Goal: Task Accomplishment & Management: Use online tool/utility

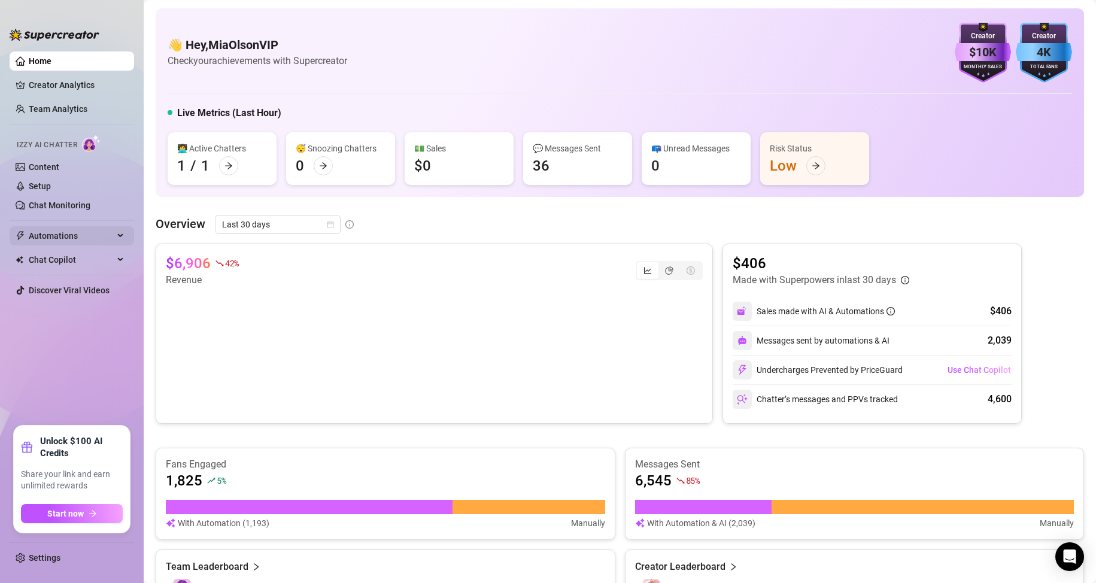
click at [62, 232] on span "Automations" at bounding box center [71, 235] width 85 height 19
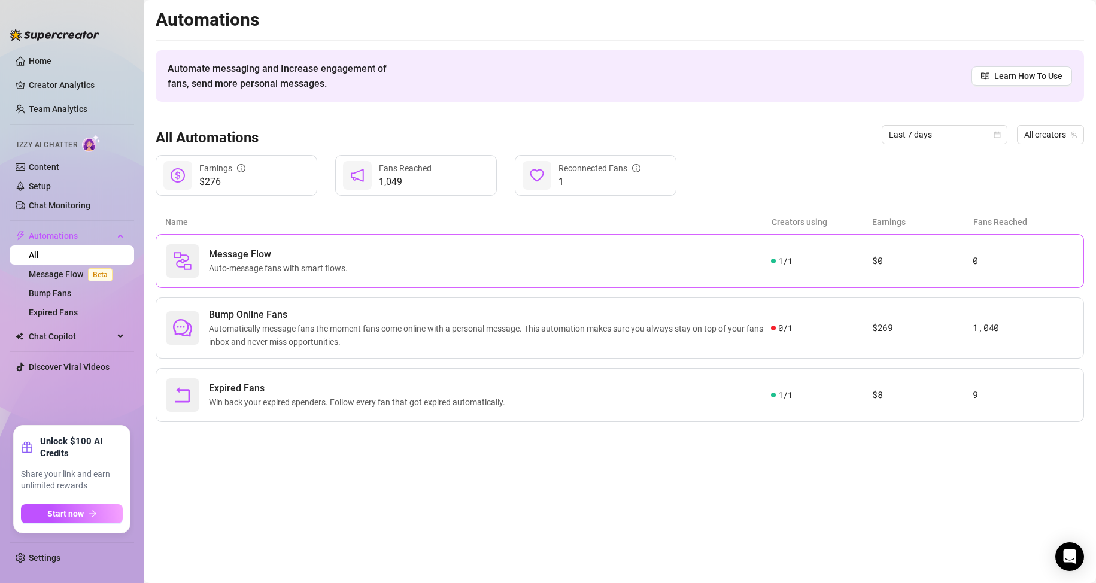
click at [601, 266] on div "Message Flow Auto-message fans with smart flows." at bounding box center [468, 261] width 605 height 34
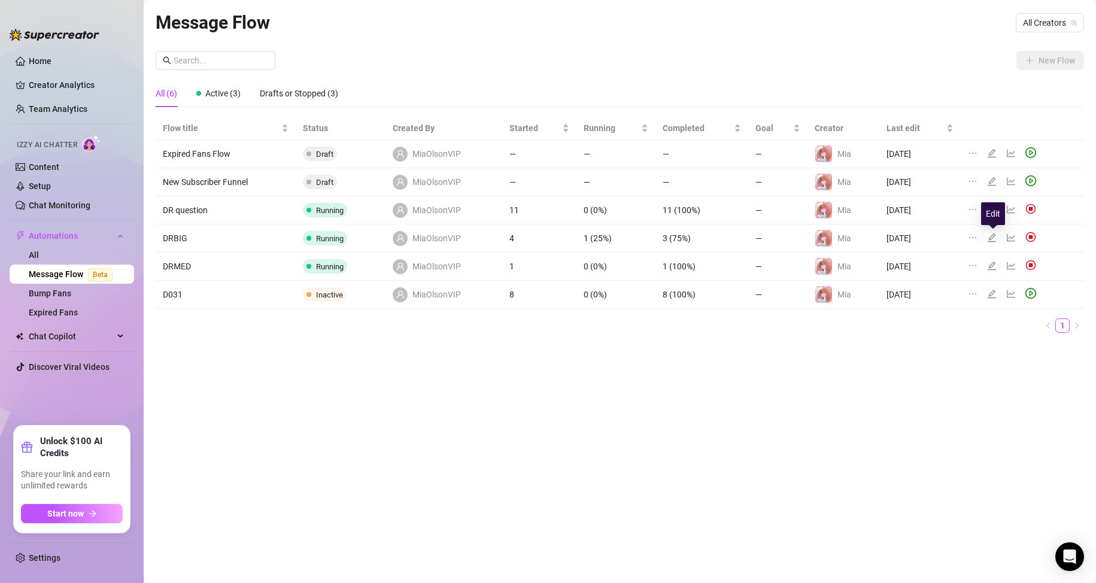
click at [993, 239] on icon "edit" at bounding box center [992, 238] width 10 height 10
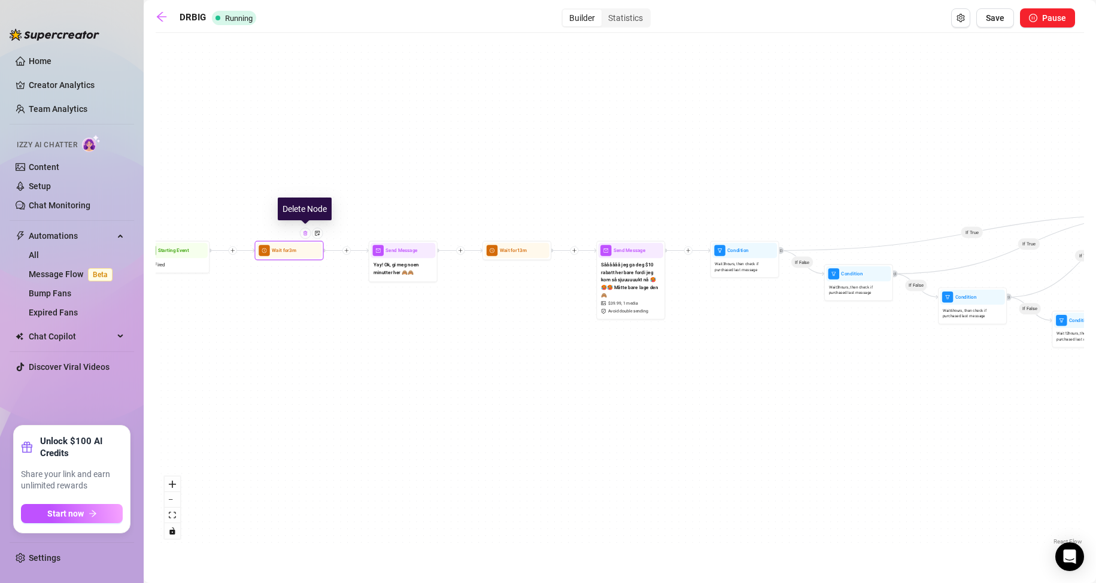
click at [308, 235] on img at bounding box center [305, 232] width 5 height 5
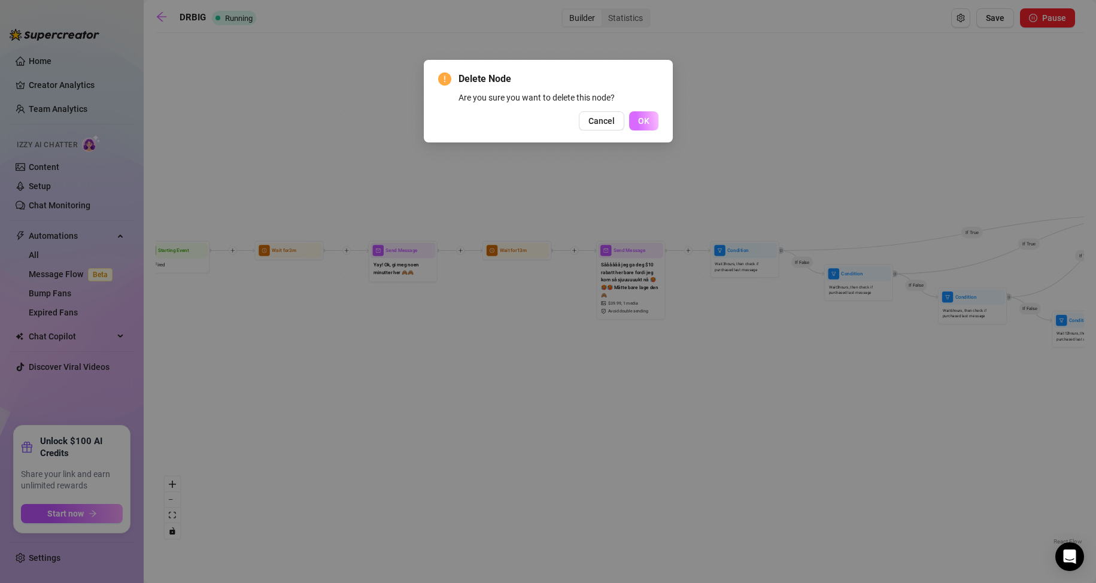
click at [643, 120] on span "OK" at bounding box center [643, 121] width 11 height 10
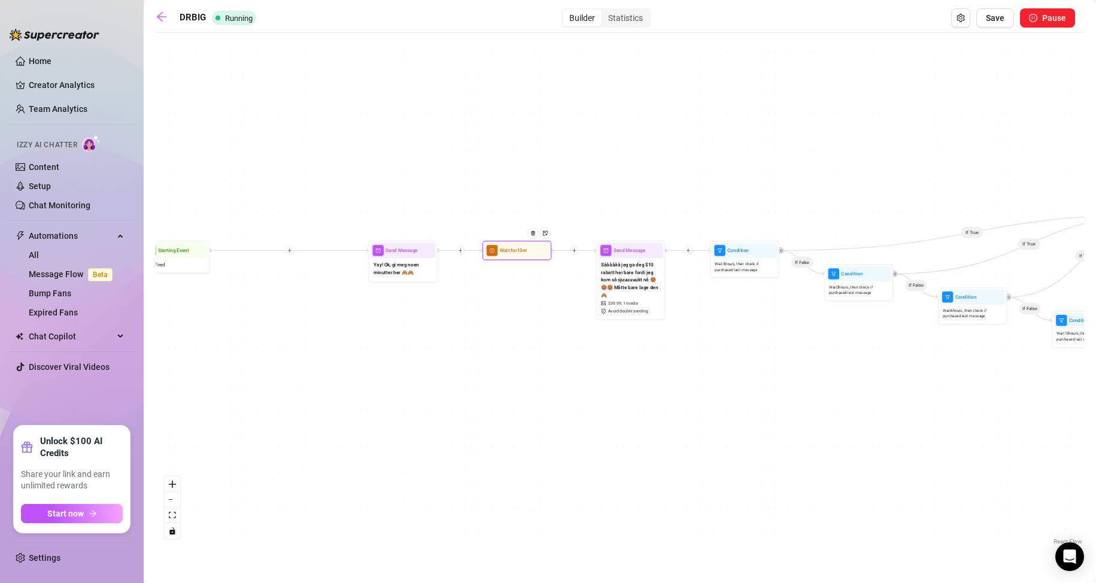
click at [524, 250] on div at bounding box center [536, 238] width 30 height 35
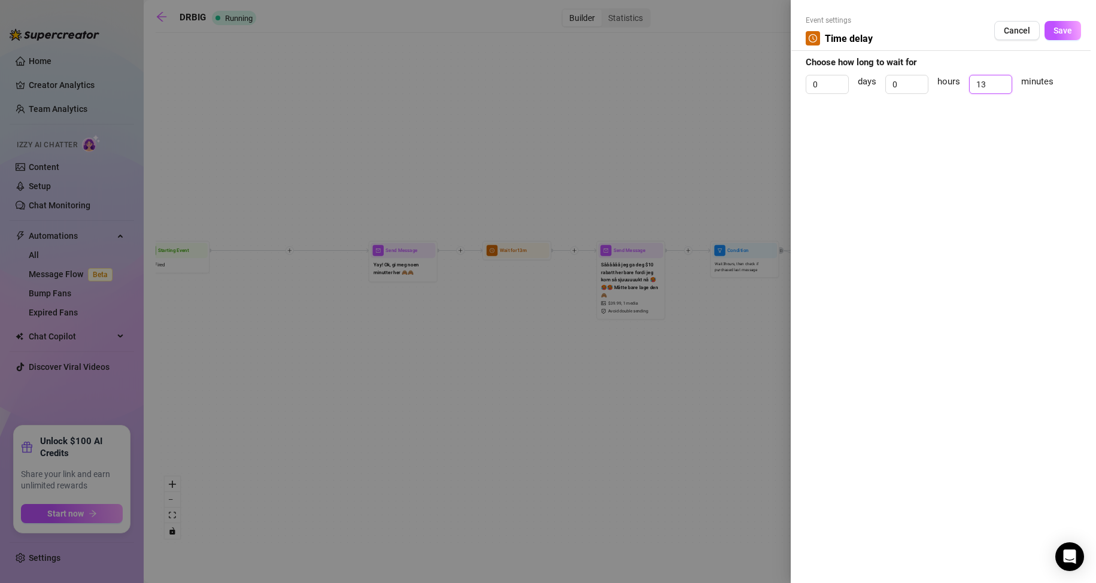
drag, startPoint x: 994, startPoint y: 81, endPoint x: 951, endPoint y: 99, distance: 46.9
click at [951, 99] on div "0 days 0 hours 13 minutes" at bounding box center [943, 90] width 275 height 30
type input "6"
click at [1071, 31] on span "Save" at bounding box center [1063, 31] width 19 height 10
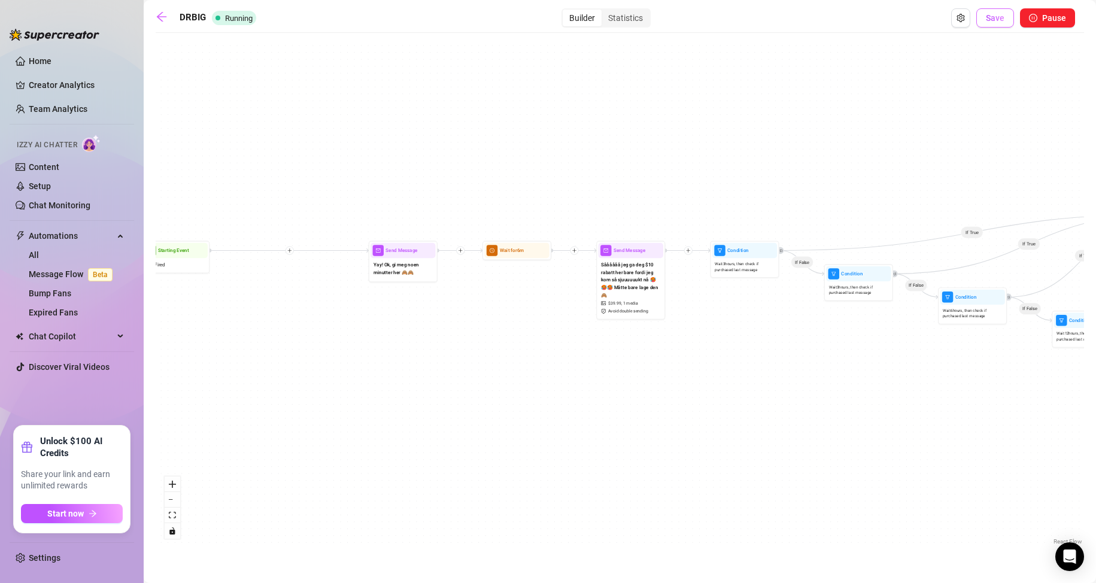
click at [996, 20] on span "Save" at bounding box center [995, 18] width 19 height 10
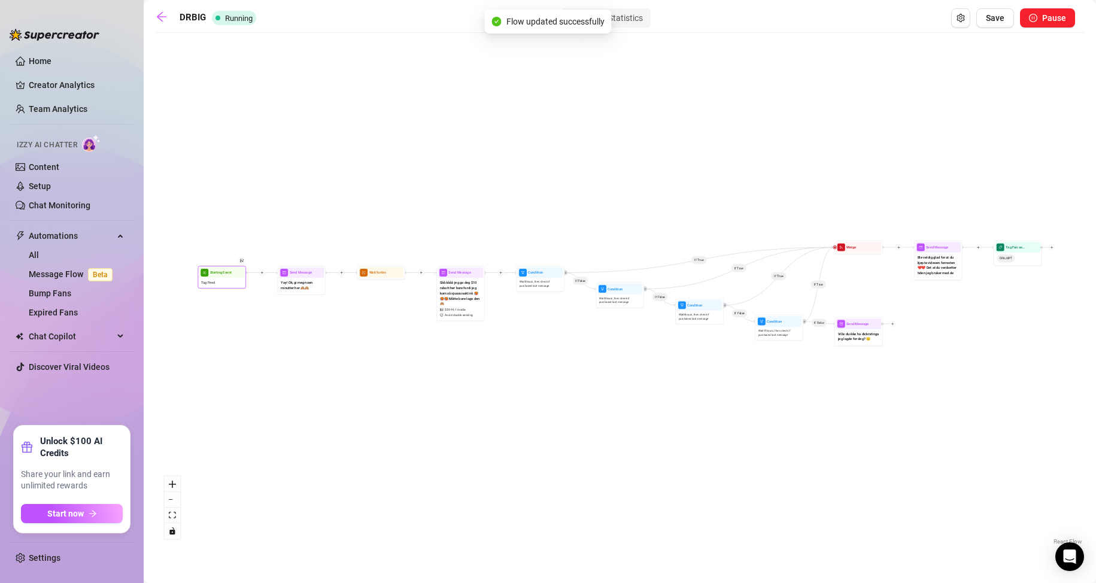
click at [222, 283] on div "Tag Fired" at bounding box center [221, 282] width 45 height 9
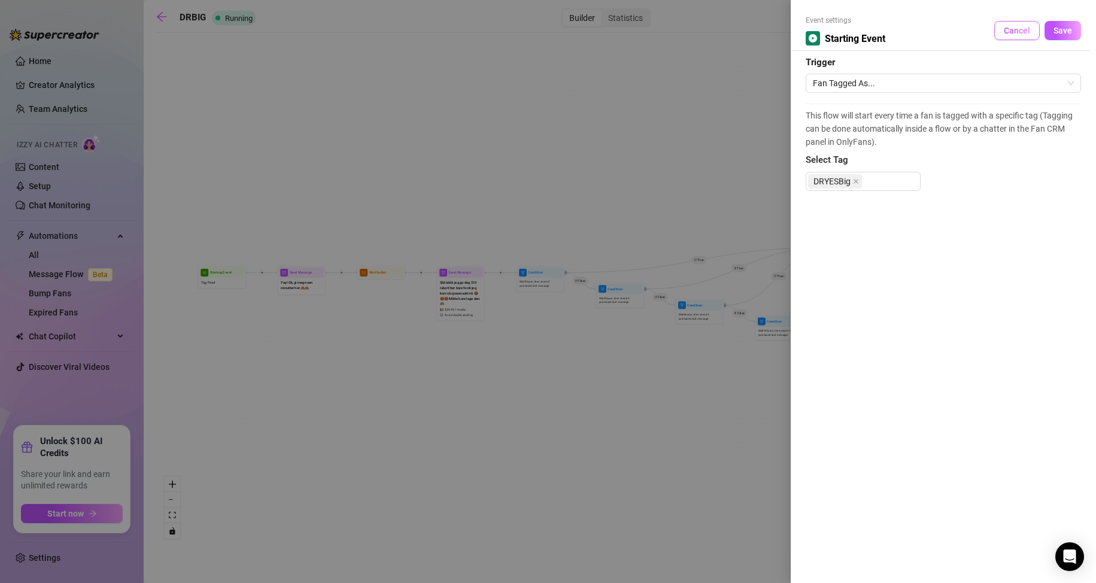
click at [1010, 29] on span "Cancel" at bounding box center [1017, 31] width 26 height 10
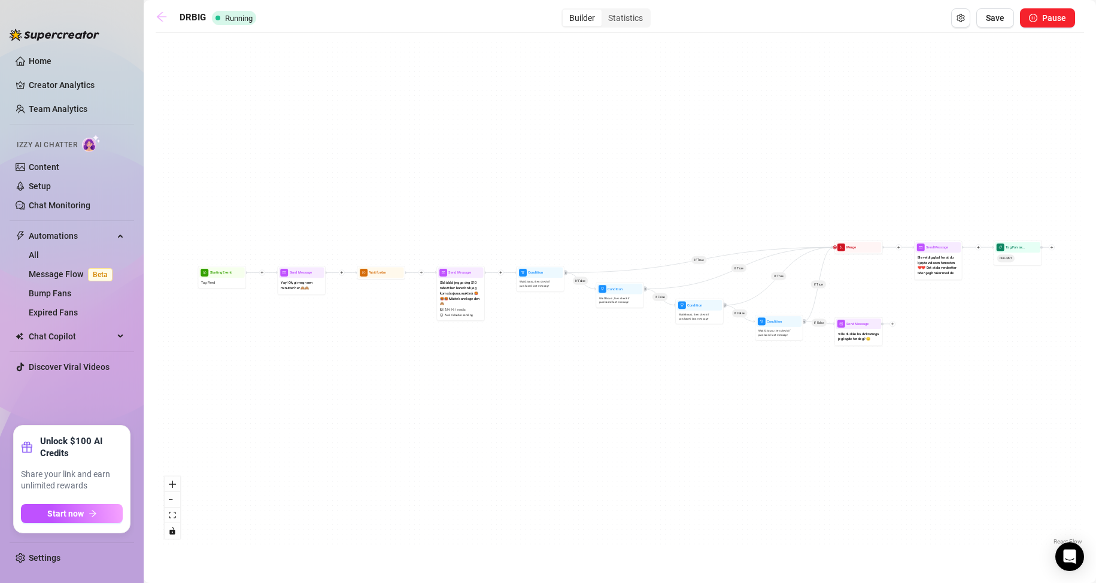
click at [163, 19] on icon "arrow-left" at bounding box center [162, 17] width 12 height 12
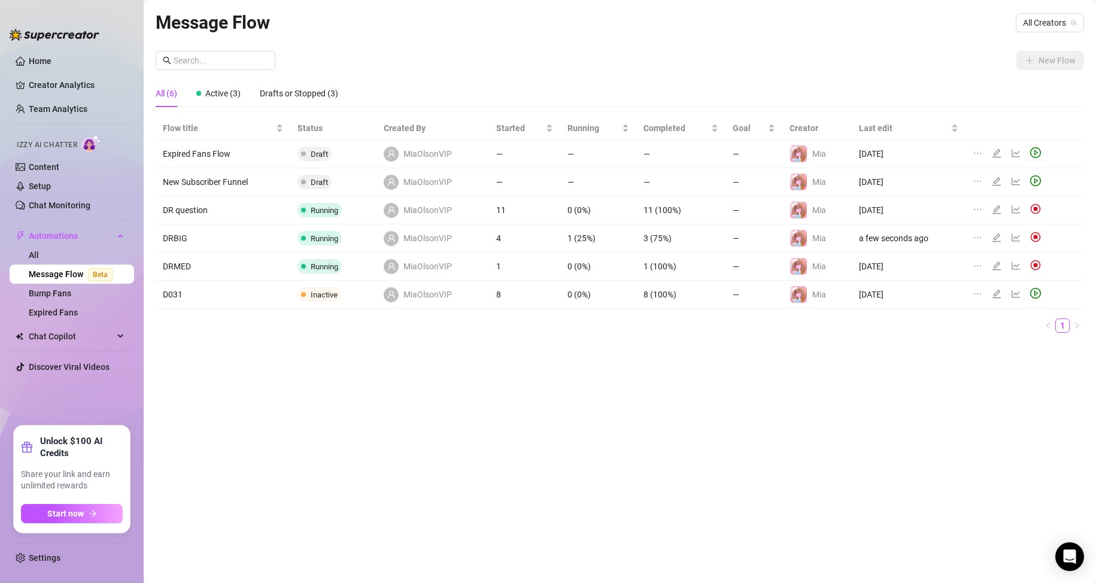
click at [185, 265] on td "DRMED" at bounding box center [223, 267] width 135 height 28
click at [995, 265] on icon "edit" at bounding box center [997, 266] width 10 height 10
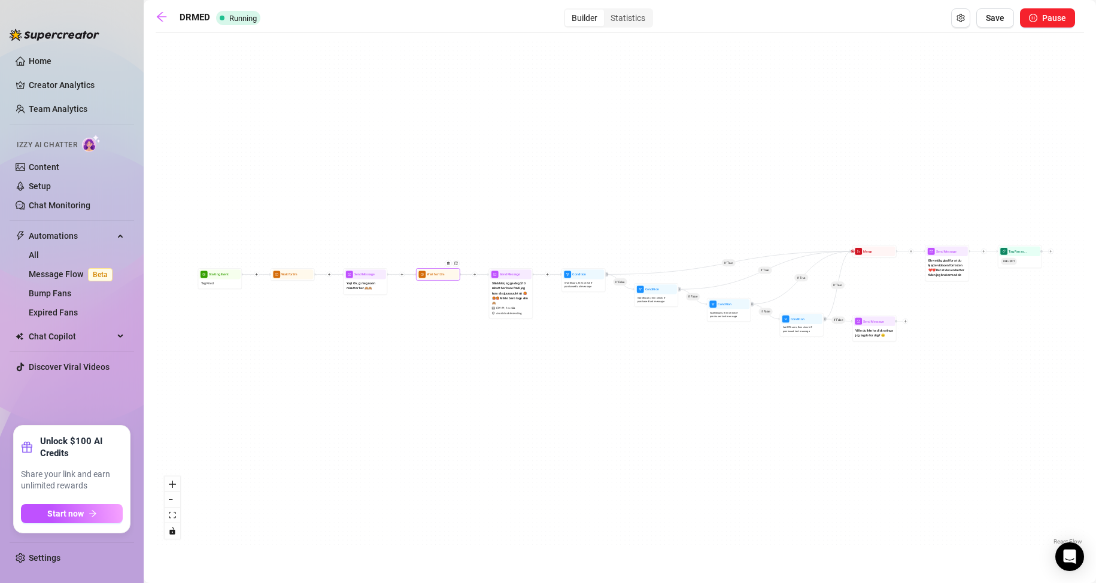
click at [438, 276] on span "Wait for 13m" at bounding box center [435, 274] width 17 height 5
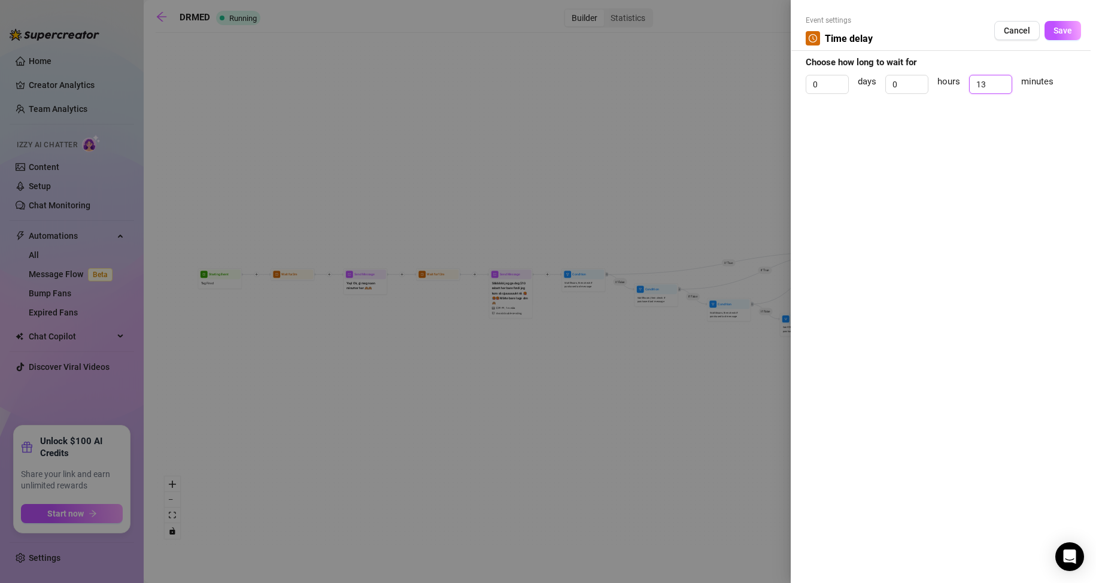
drag, startPoint x: 988, startPoint y: 86, endPoint x: 942, endPoint y: 87, distance: 46.7
click at [942, 87] on div "0 days 0 hours 13 minutes" at bounding box center [943, 90] width 275 height 30
type input "6"
click at [1058, 31] on span "Save" at bounding box center [1063, 31] width 19 height 10
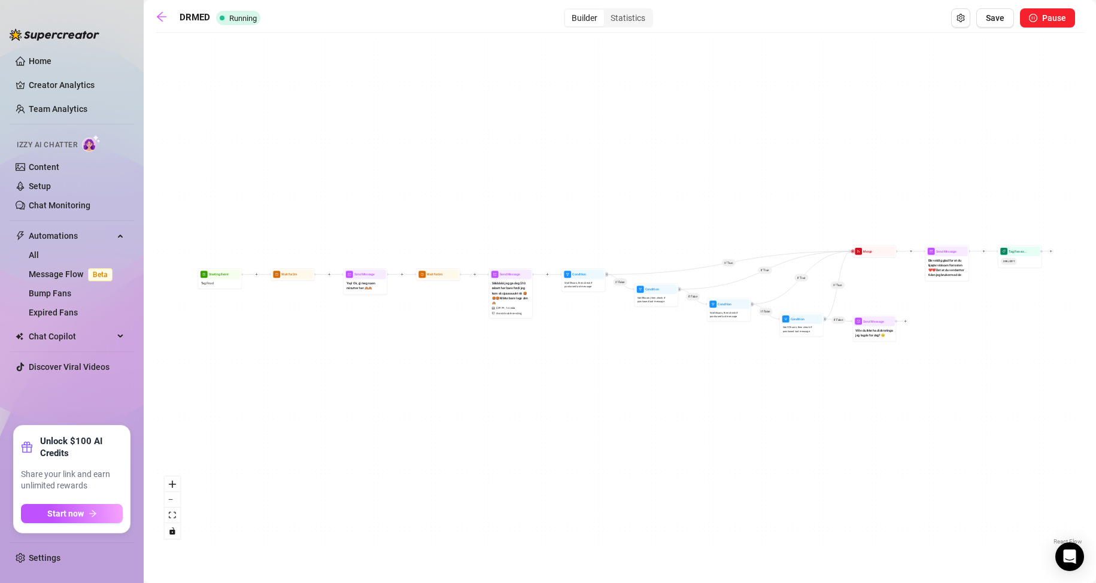
click at [287, 283] on div "If True If False If True If False If True If False If True If False Tag Fan as.…" at bounding box center [620, 293] width 928 height 509
click at [289, 279] on div "Wait for 3m" at bounding box center [292, 274] width 41 height 10
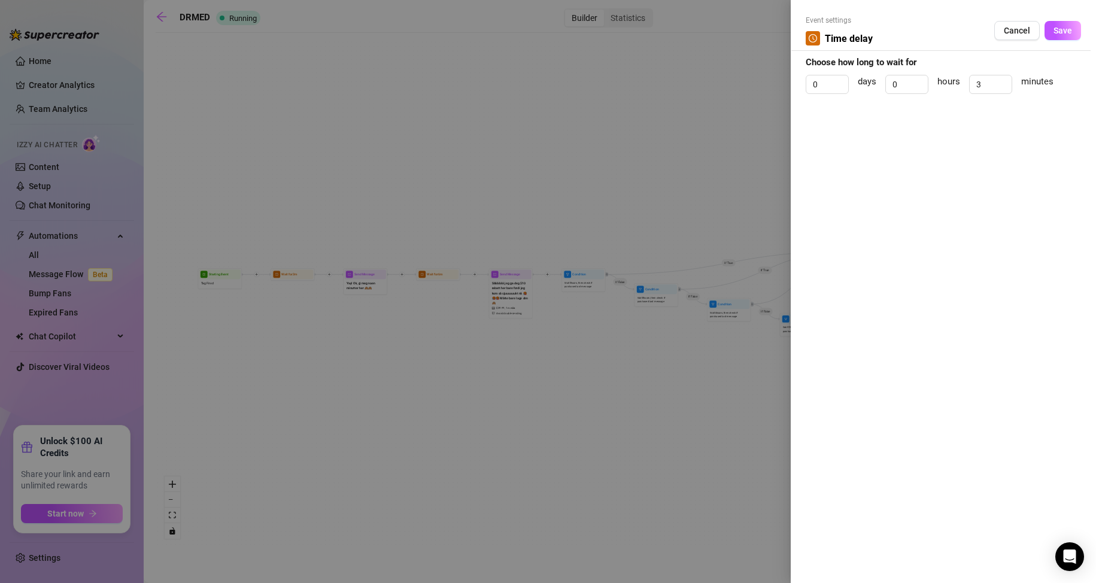
click at [552, 161] on div at bounding box center [548, 291] width 1096 height 583
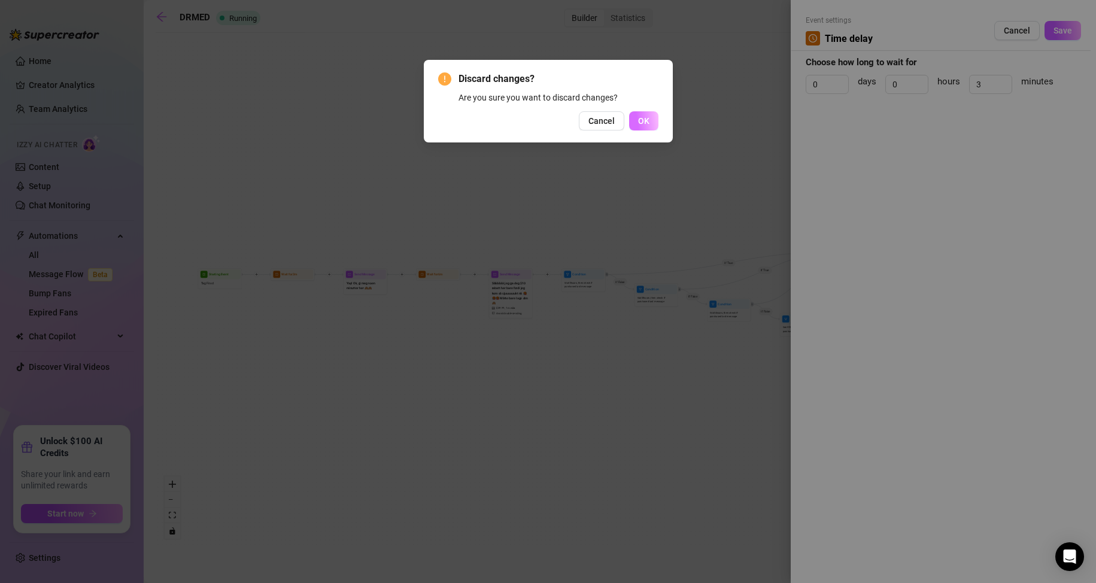
click at [647, 117] on span "OK" at bounding box center [643, 121] width 11 height 10
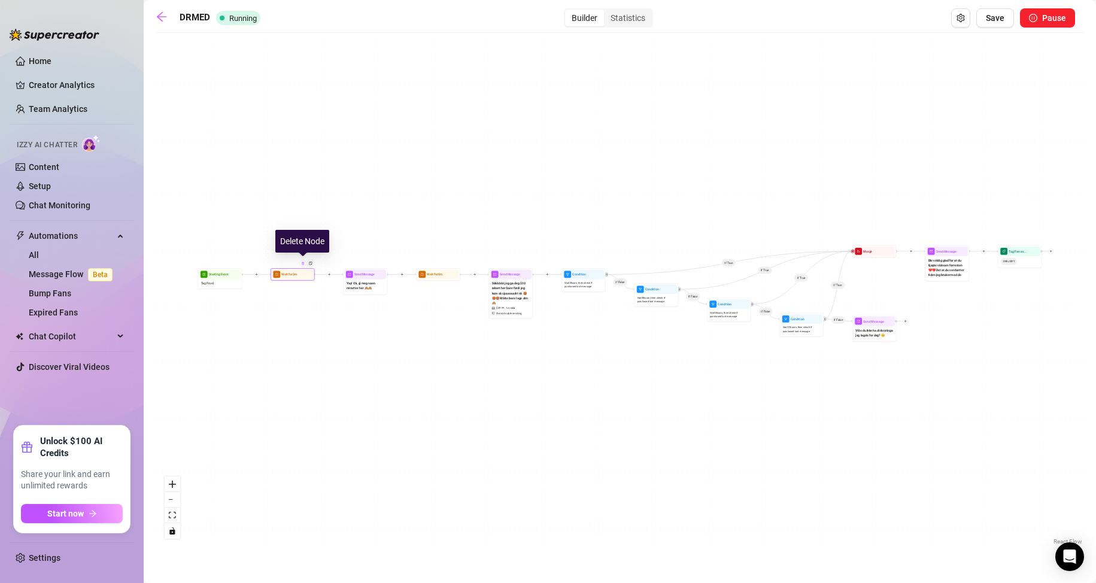
click at [301, 265] on div at bounding box center [302, 263] width 7 height 7
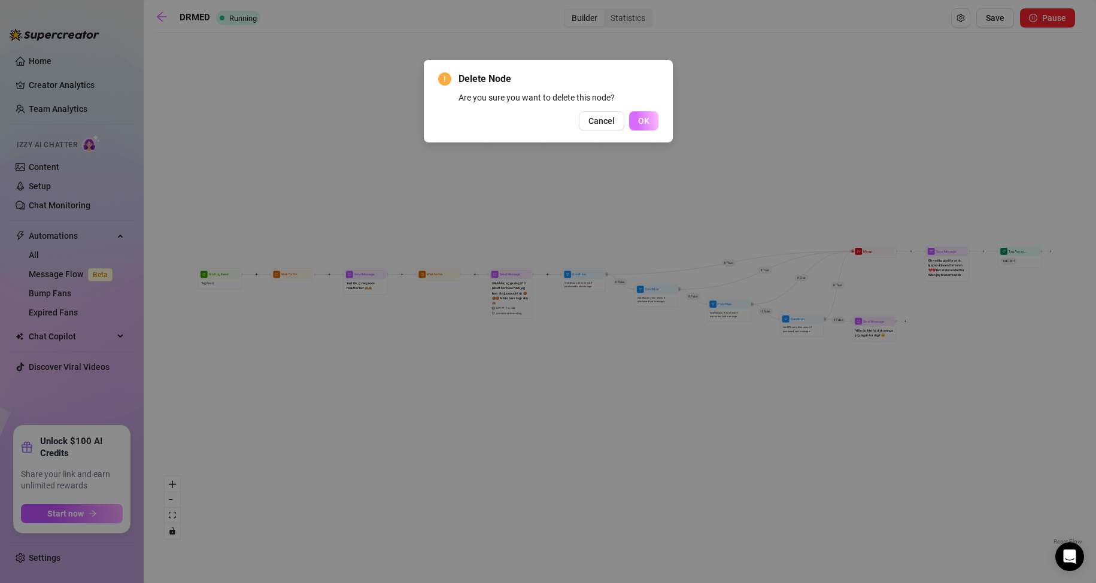
click at [646, 123] on span "OK" at bounding box center [643, 121] width 11 height 10
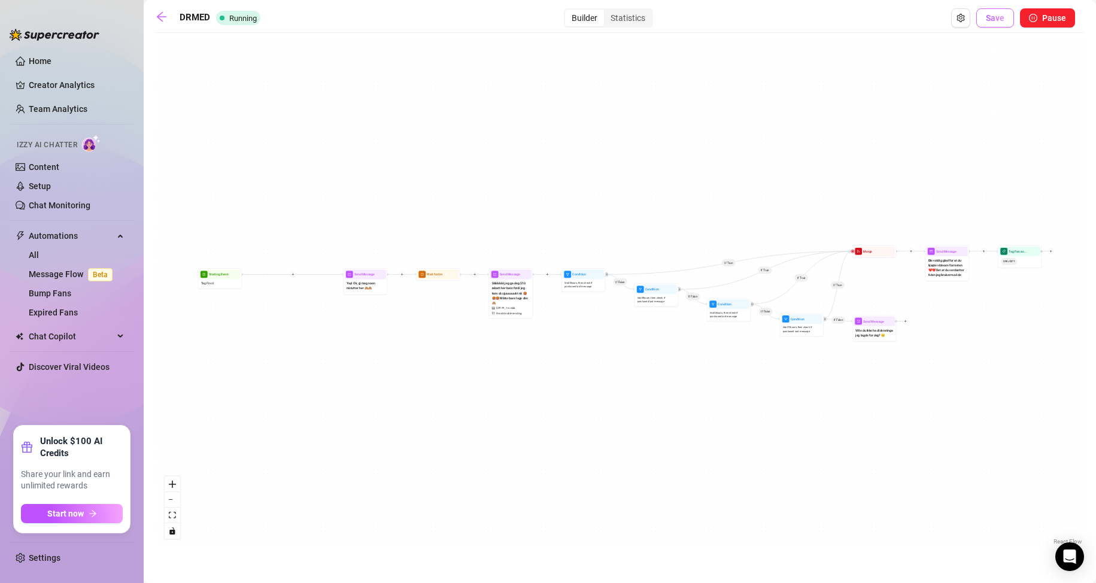
click at [994, 19] on span "Save" at bounding box center [995, 18] width 19 height 10
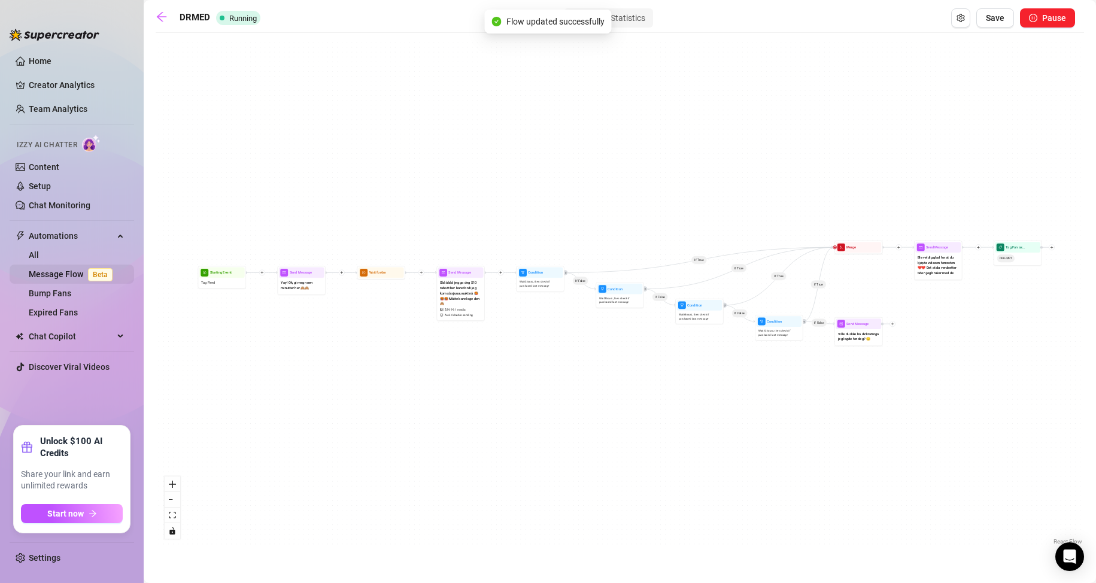
click at [45, 272] on link "Message Flow Beta" at bounding box center [73, 274] width 89 height 10
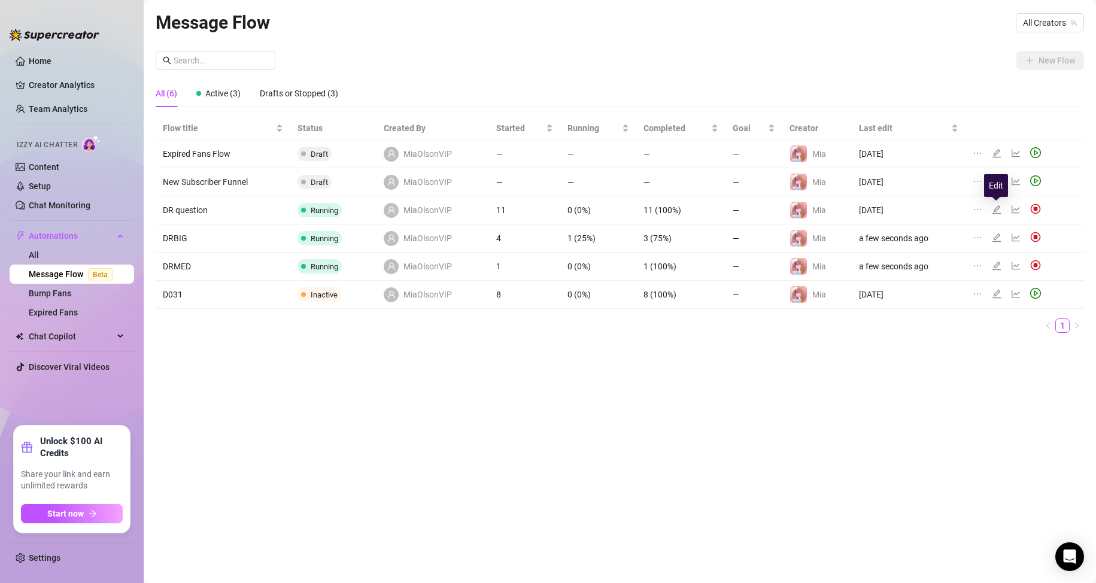
click at [995, 207] on icon "edit" at bounding box center [997, 210] width 10 height 10
